Goal: Information Seeking & Learning: Learn about a topic

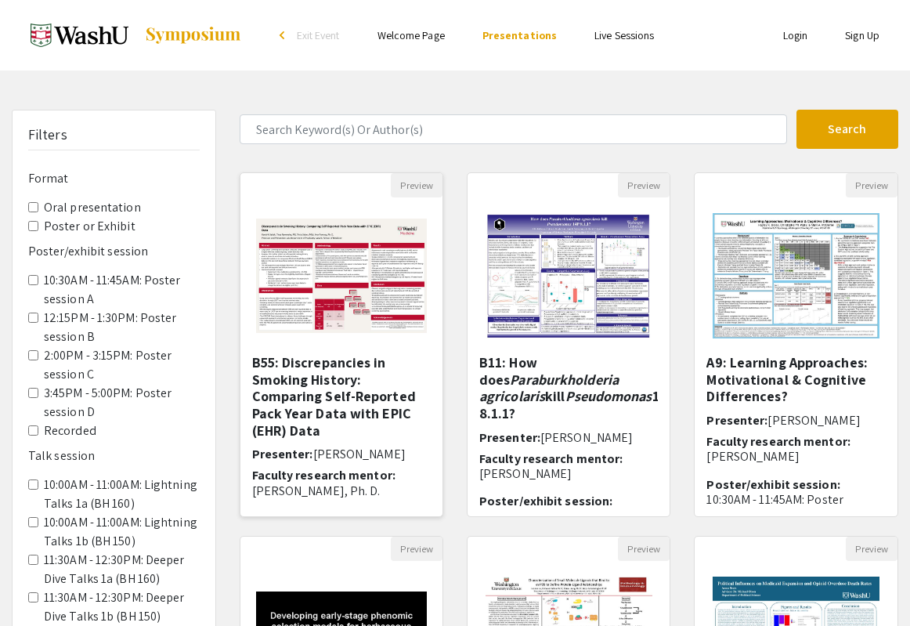
click at [392, 272] on img "Open Presentation <p><strong>B55: Discrepancies in Smoking History: Comparing S…" at bounding box center [342, 276] width 202 height 146
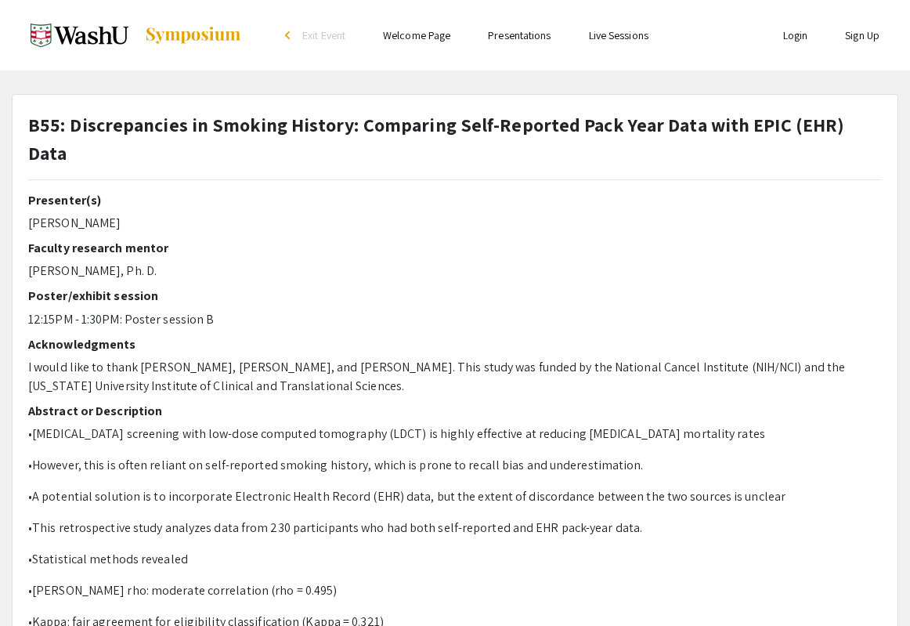
select select "custom"
type input "0"
select select "custom"
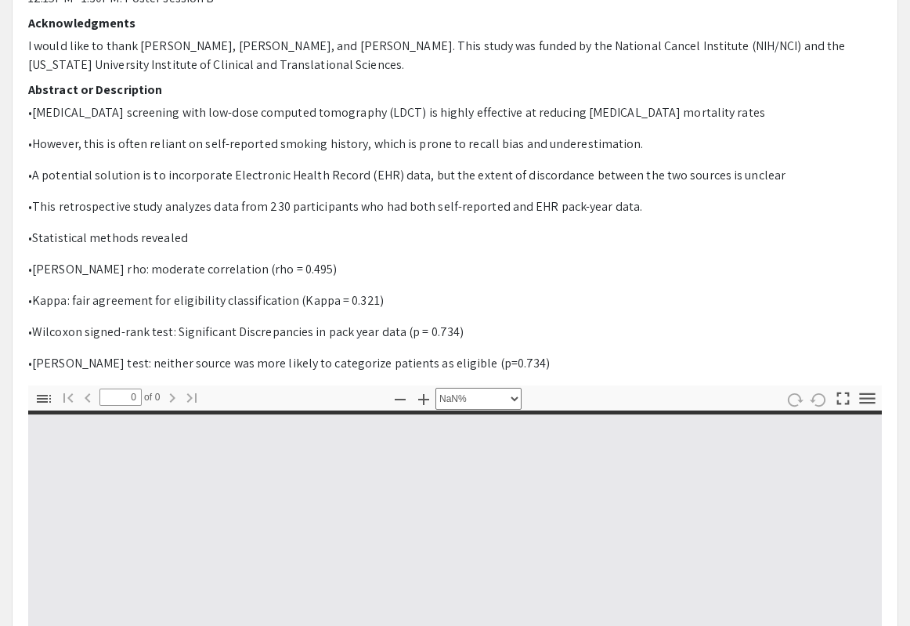
type input "1"
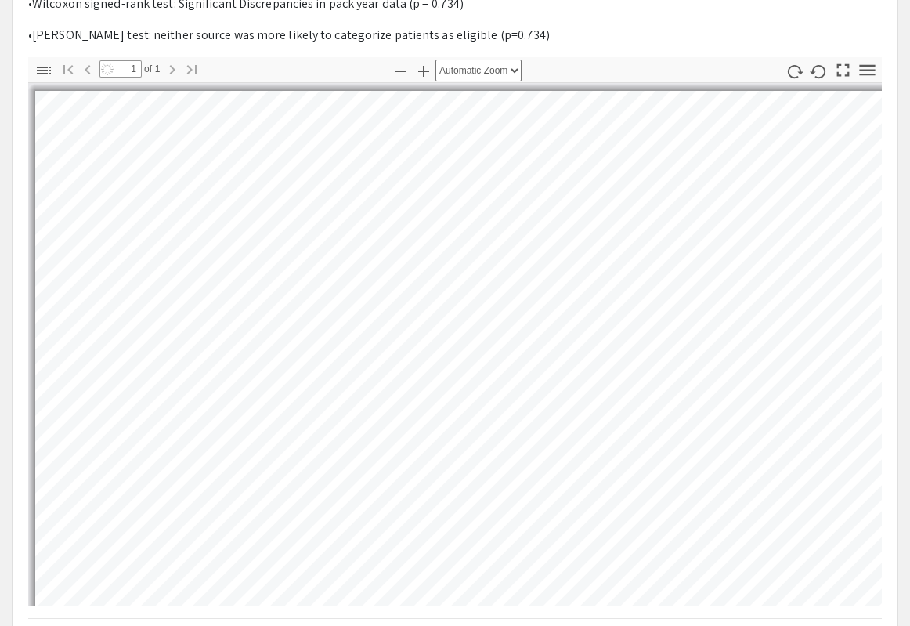
select select "auto"
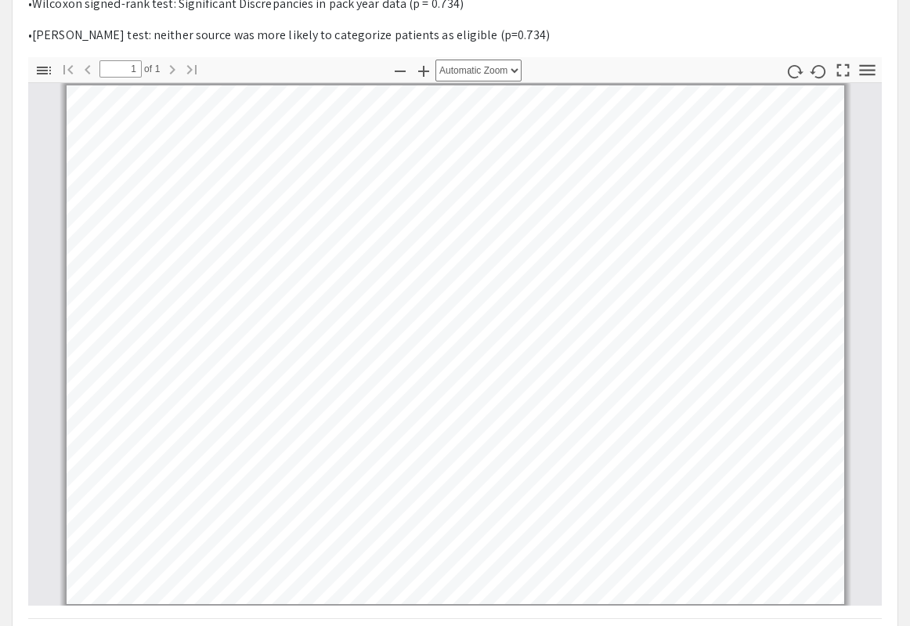
scroll to position [11, 0]
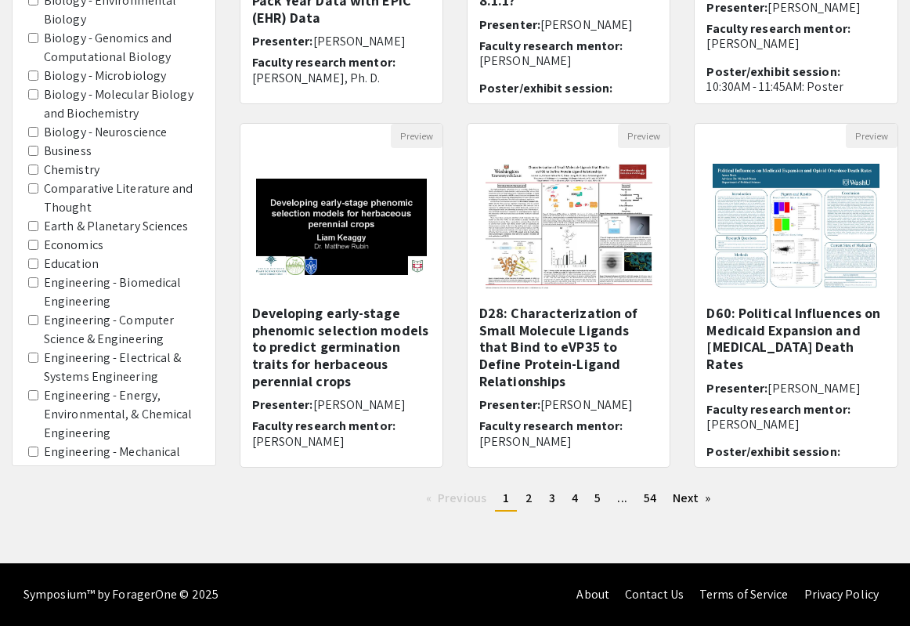
scroll to position [663, 0]
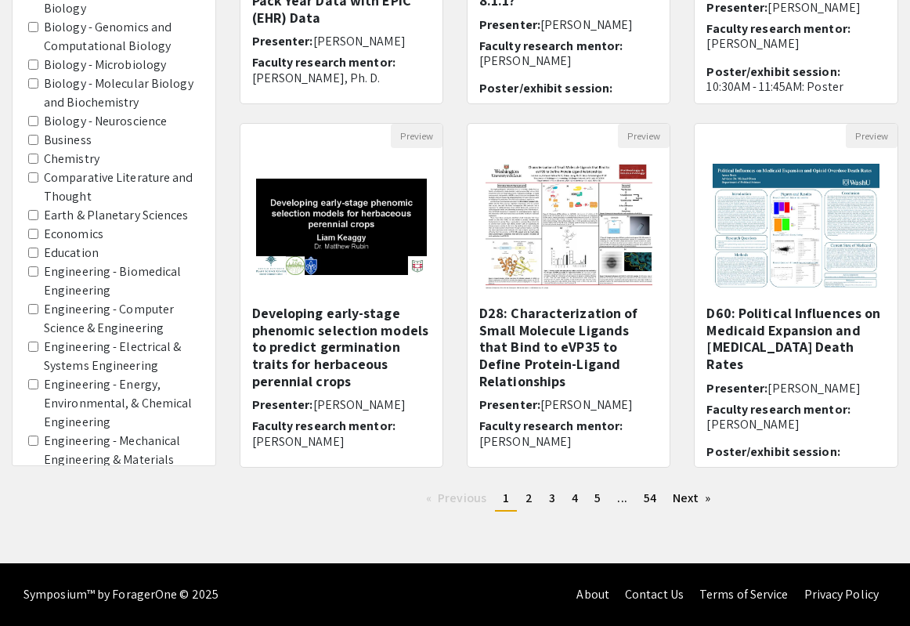
click at [122, 65] on label "Biology - Microbiology" at bounding box center [105, 65] width 122 height 19
click at [38, 65] on Microbiology "Biology - Microbiology" at bounding box center [33, 65] width 10 height 10
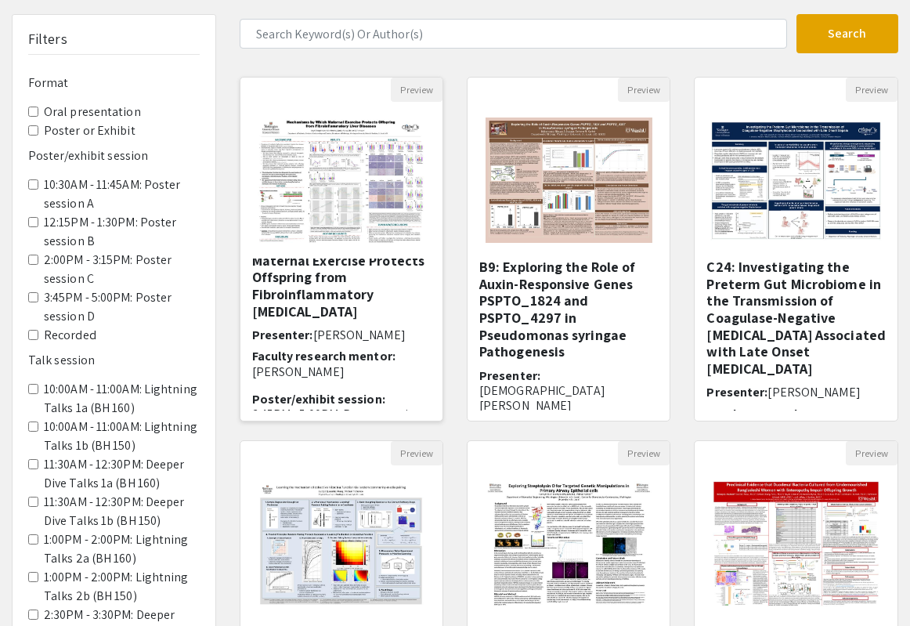
scroll to position [32, 0]
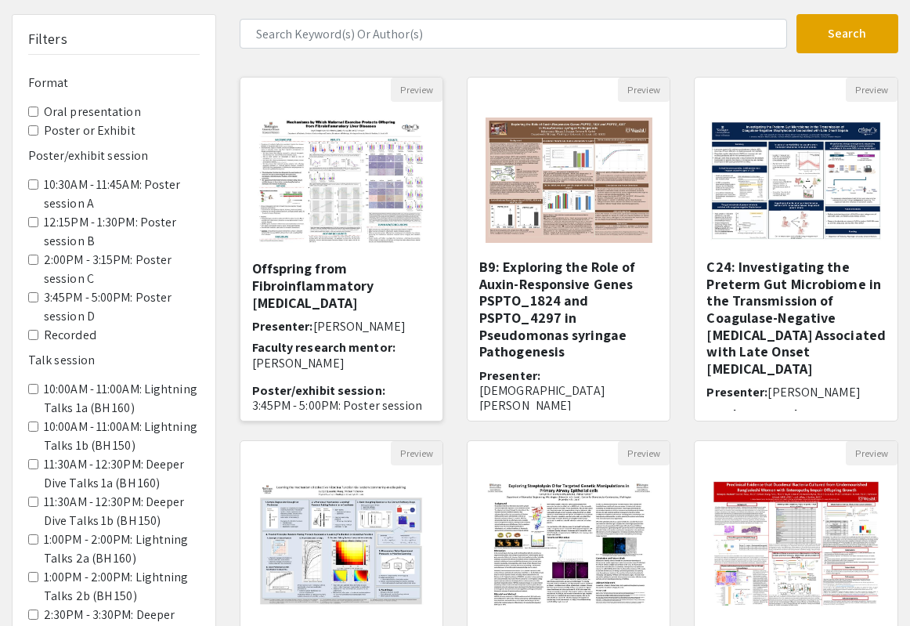
click at [414, 201] on img "Open Presentation <p>D5: Mechanisms by Which Maternal Exercise Protects Offspri…" at bounding box center [341, 180] width 198 height 157
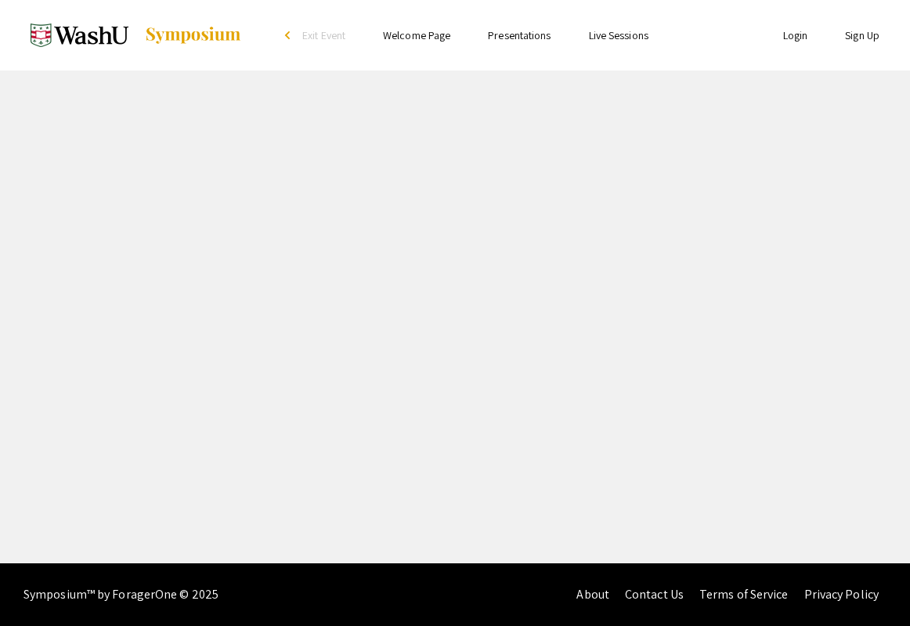
select select "custom"
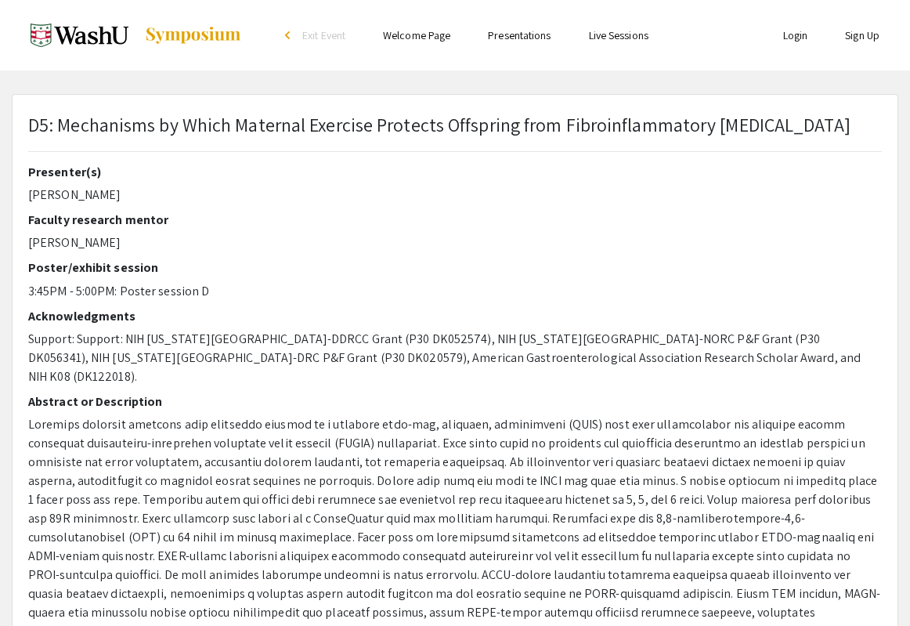
type input "1"
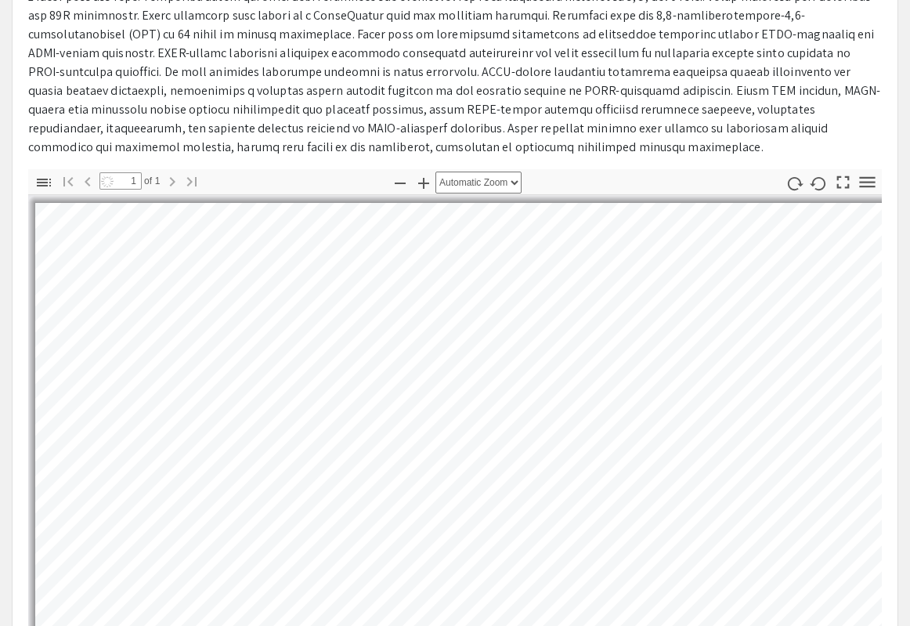
scroll to position [622, 0]
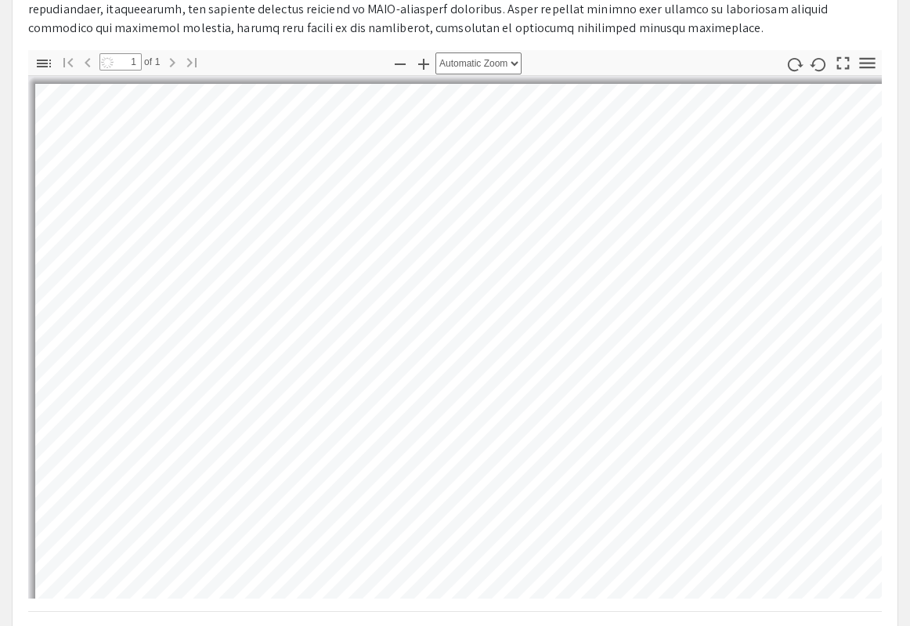
select select "auto"
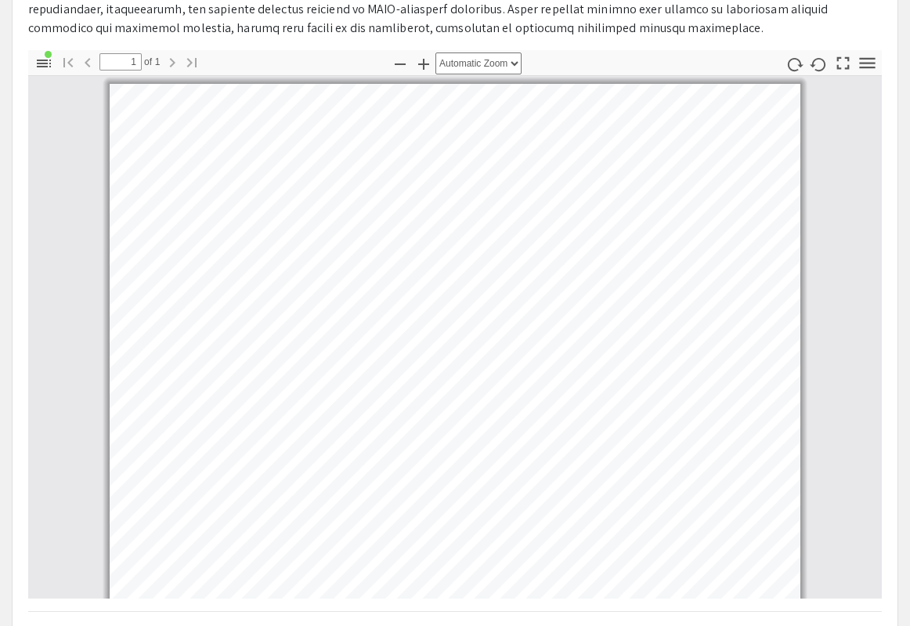
scroll to position [10, 0]
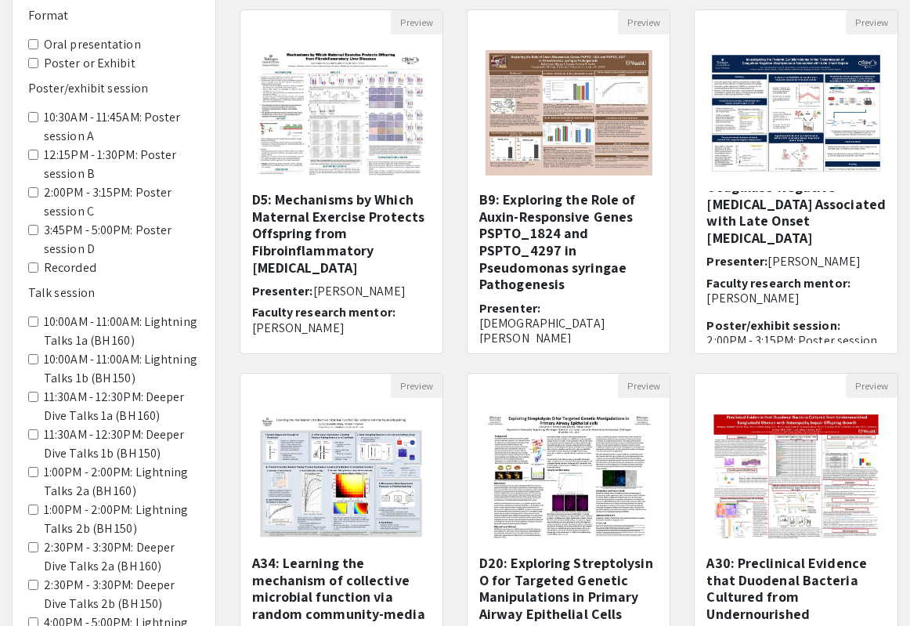
scroll to position [274, 0]
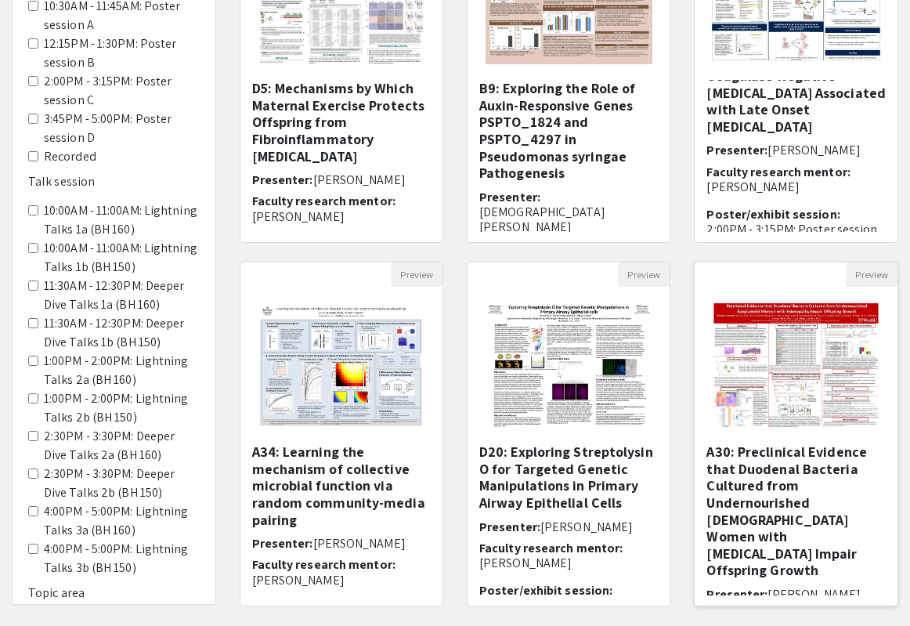
click at [776, 375] on img at bounding box center [796, 365] width 198 height 157
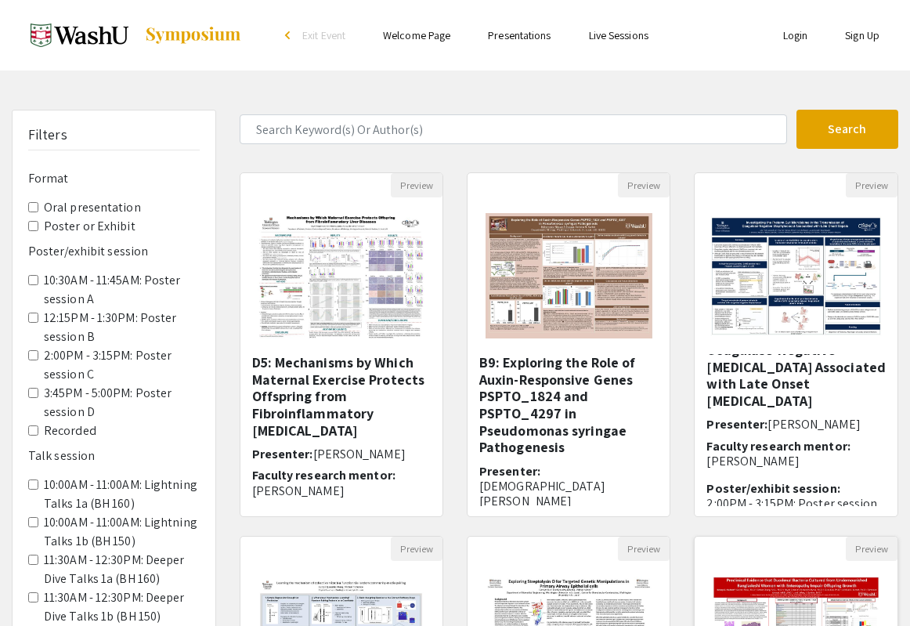
select select "custom"
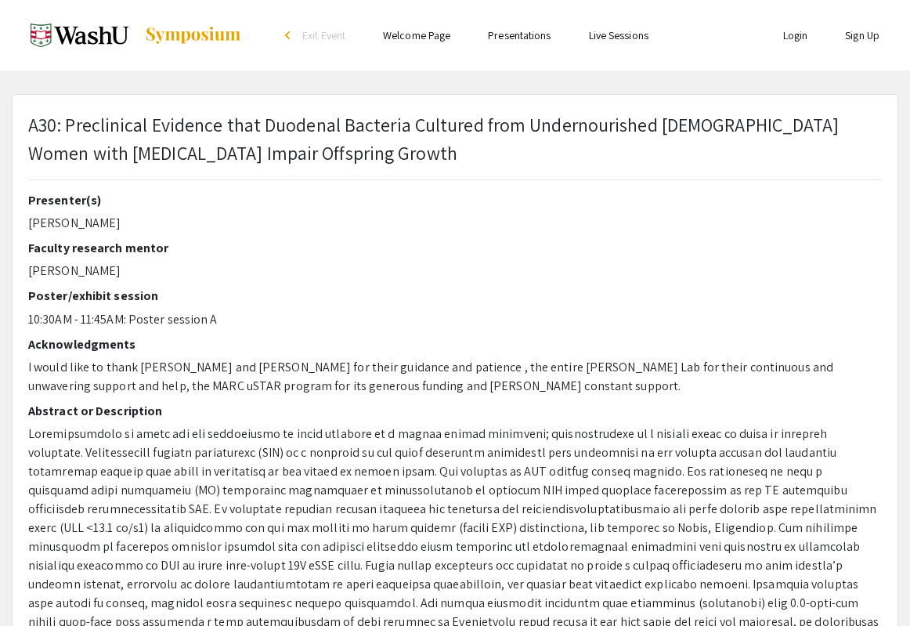
type input "0"
select select "custom"
type input "1"
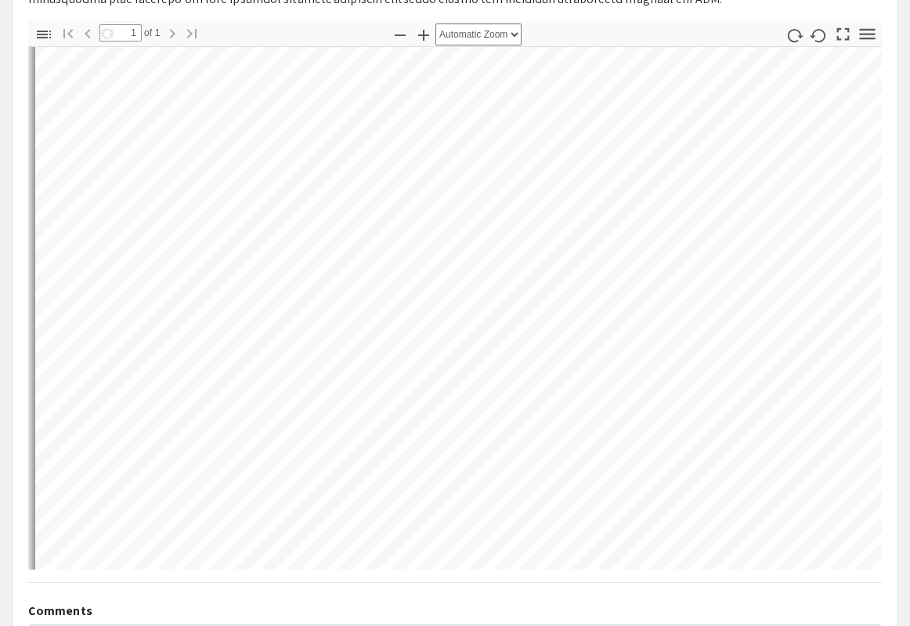
scroll to position [10, 0]
select select "auto"
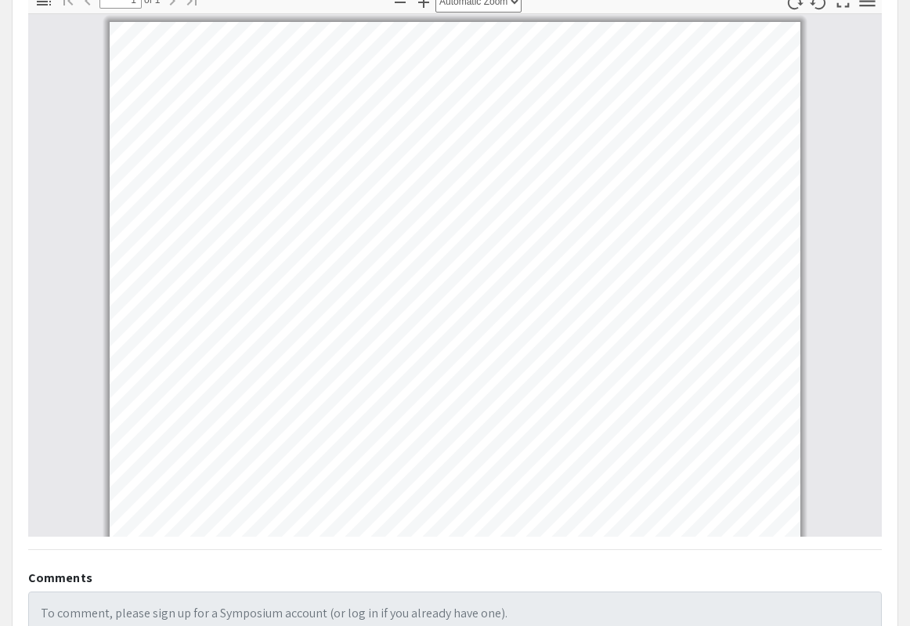
scroll to position [686, 0]
